Goal: Use online tool/utility: Utilize a website feature to perform a specific function

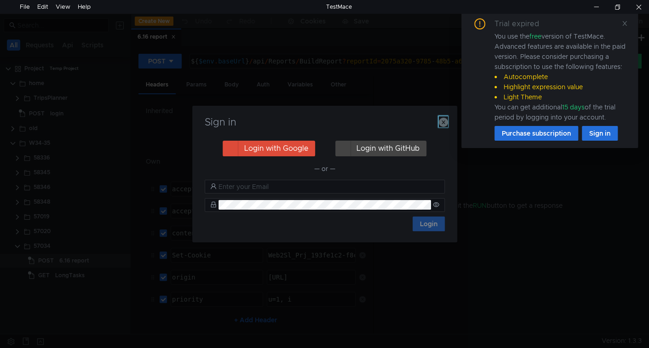
click at [444, 124] on icon "button" at bounding box center [443, 122] width 9 height 9
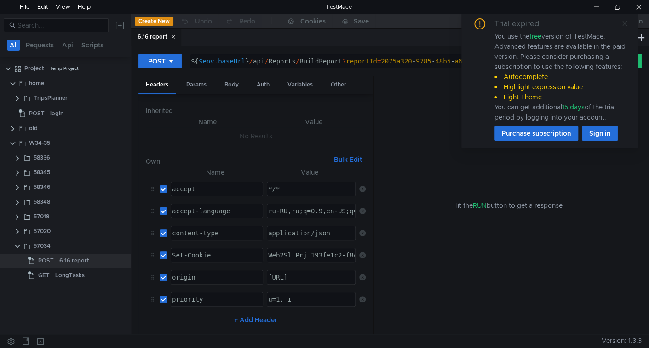
click at [623, 21] on icon at bounding box center [624, 23] width 6 height 6
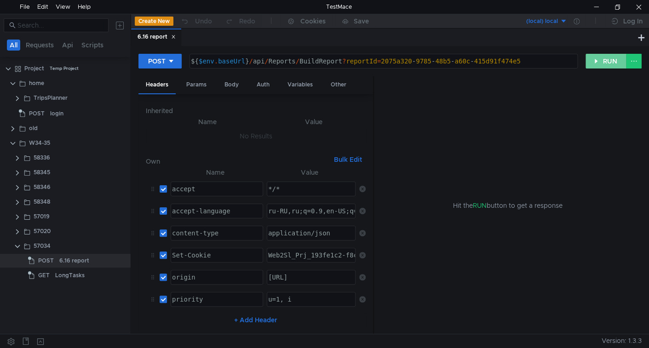
click at [612, 58] on button "RUN" at bounding box center [605, 61] width 41 height 15
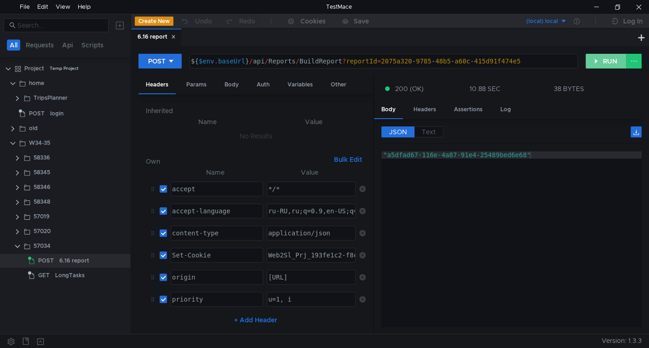
click at [600, 57] on button "RUN" at bounding box center [605, 61] width 41 height 15
drag, startPoint x: 597, startPoint y: 63, endPoint x: 597, endPoint y: 68, distance: 5.1
click at [597, 63] on button "RUN" at bounding box center [605, 61] width 41 height 15
